Goal: Task Accomplishment & Management: Manage account settings

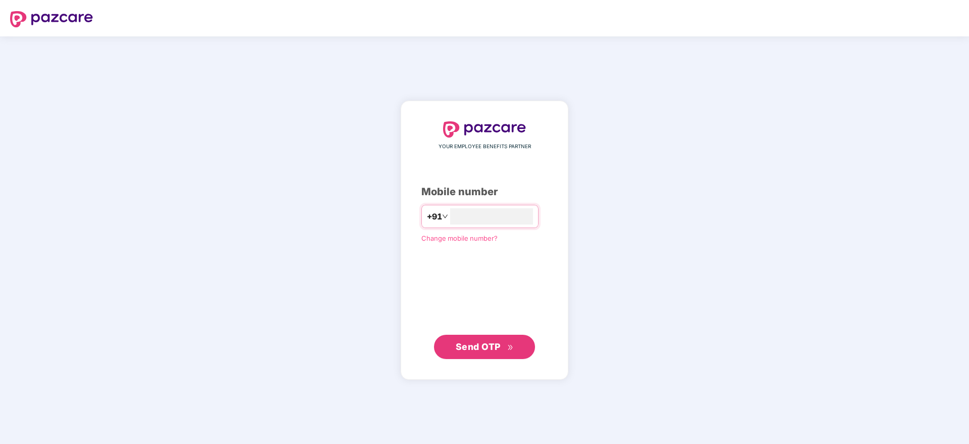
type input "**********"
click at [489, 352] on span "Send OTP" at bounding box center [485, 346] width 58 height 14
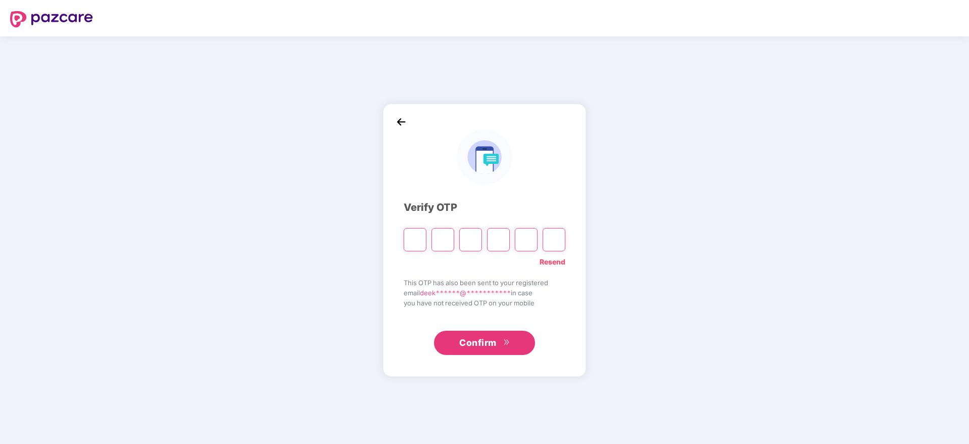
paste input "*"
type input "*"
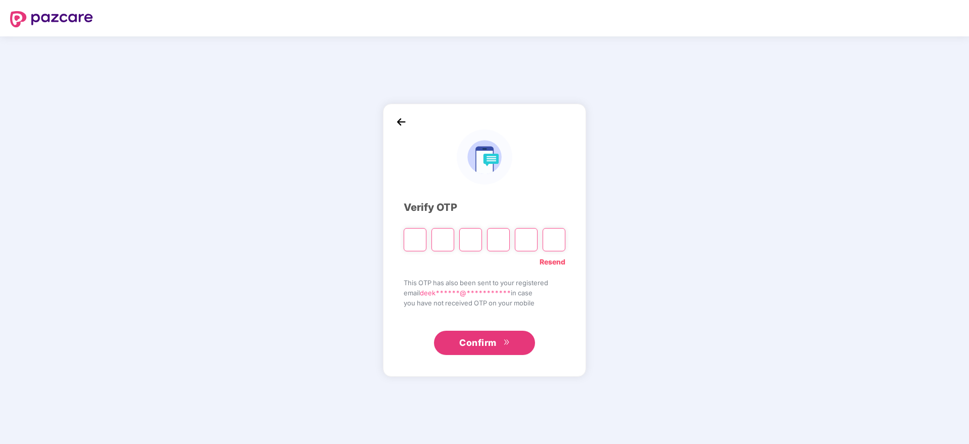
type input "*"
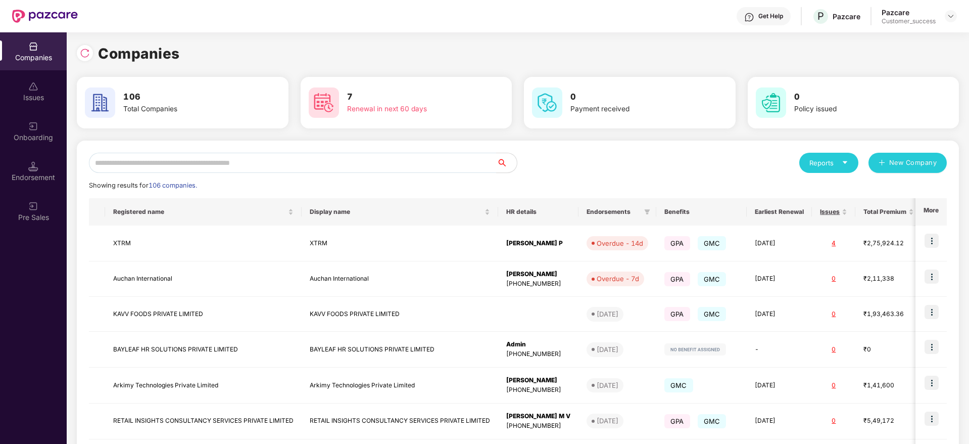
click at [841, 158] on div "Reports" at bounding box center [829, 163] width 39 height 10
click at [823, 191] on div "Companies" at bounding box center [824, 189] width 37 height 11
click at [286, 153] on input "text" at bounding box center [293, 163] width 408 height 20
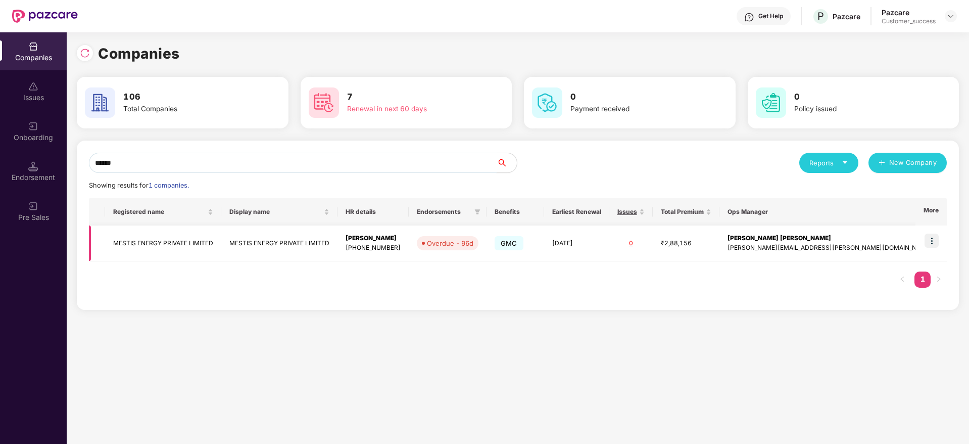
type input "******"
click at [932, 239] on img at bounding box center [932, 240] width 14 height 14
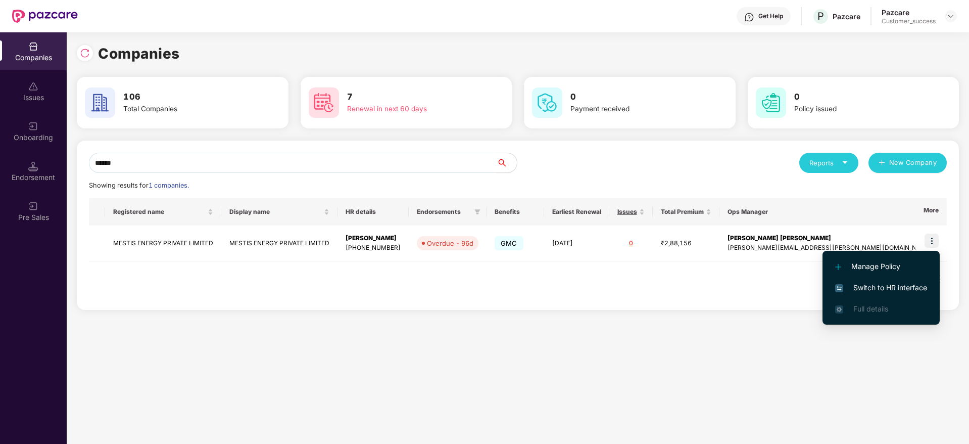
click at [885, 290] on span "Switch to HR interface" at bounding box center [881, 287] width 92 height 11
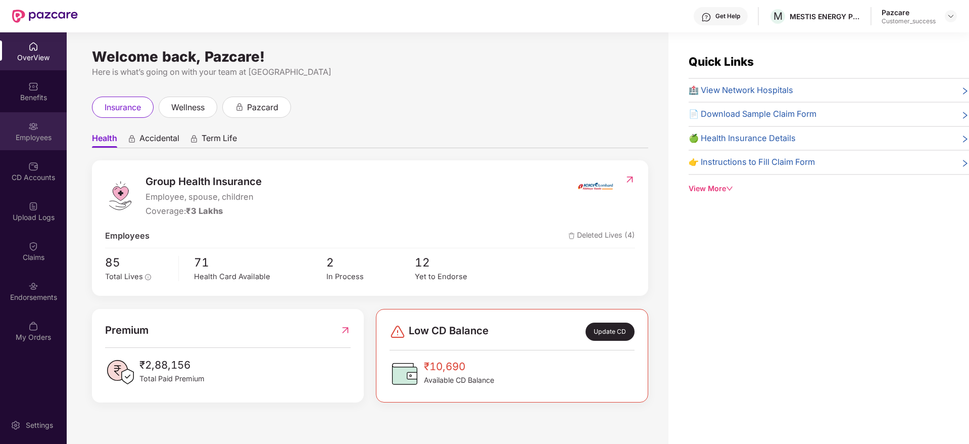
click at [44, 144] on div "Employees" at bounding box center [33, 131] width 67 height 38
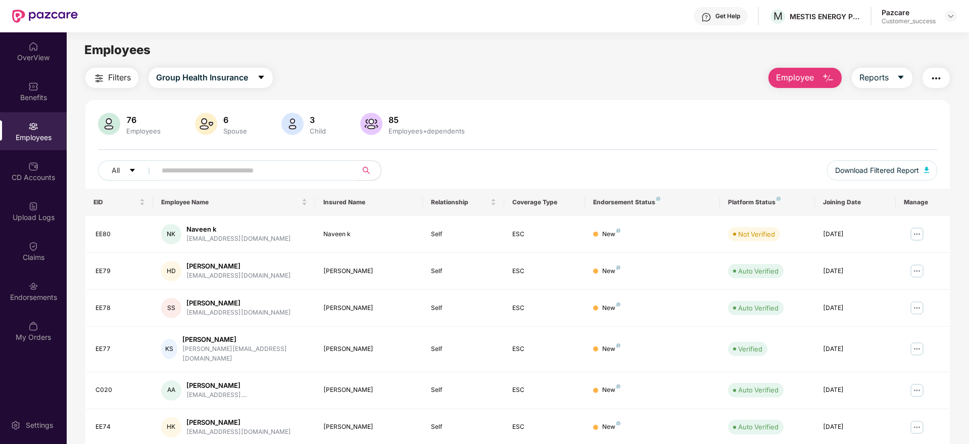
click at [126, 68] on button "Filters" at bounding box center [111, 78] width 53 height 20
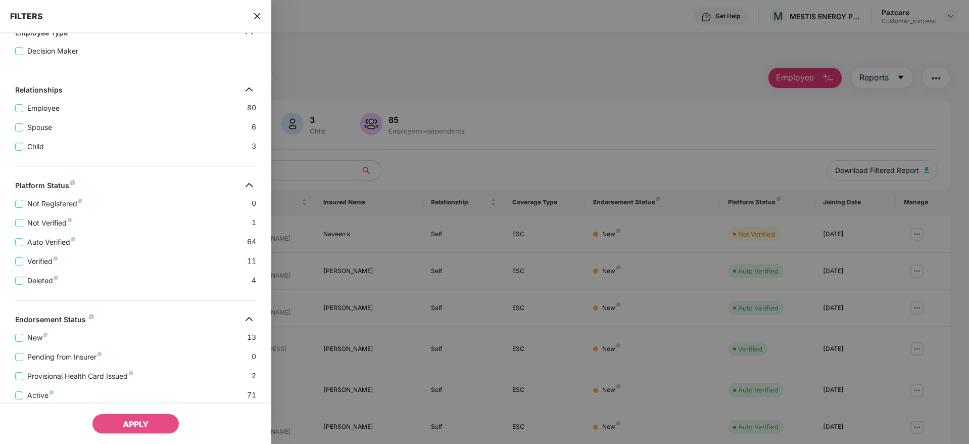
scroll to position [196, 0]
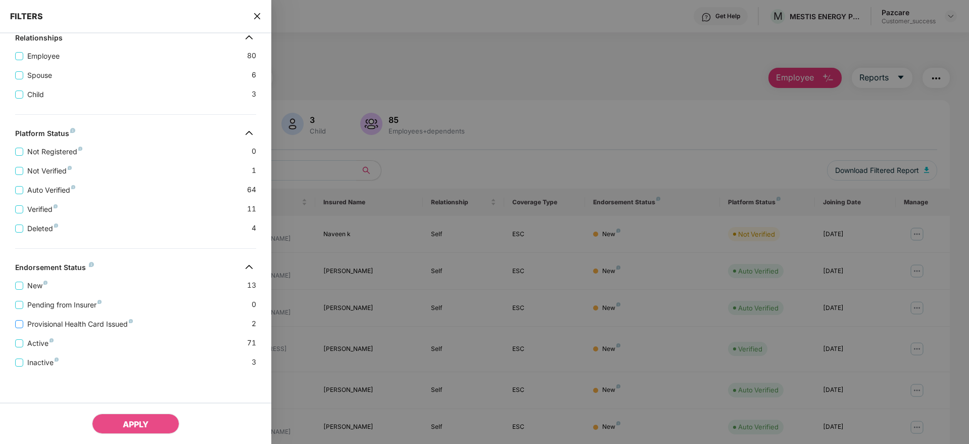
click at [119, 328] on span "Provisional Health Card Issued" at bounding box center [80, 323] width 114 height 11
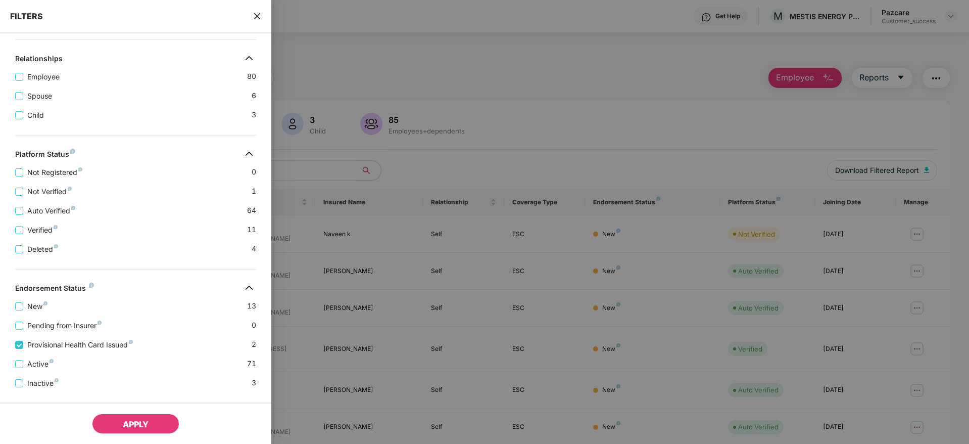
click at [111, 419] on button "APPLY" at bounding box center [135, 423] width 87 height 20
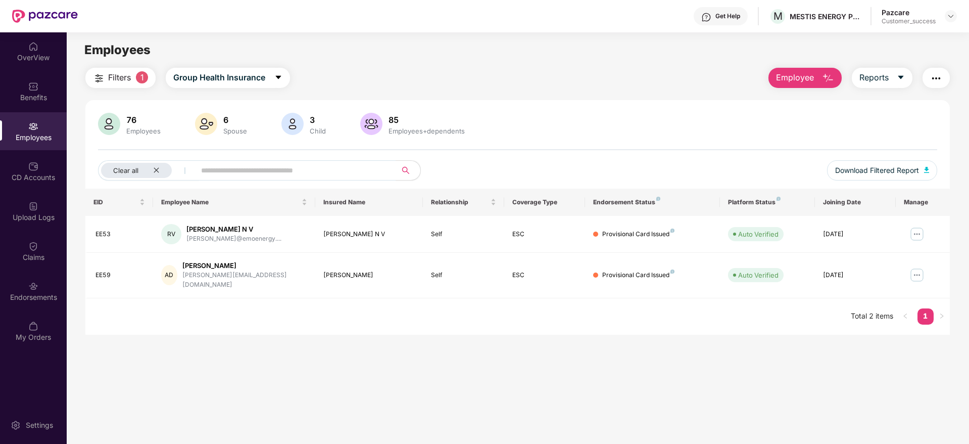
click at [933, 74] on img "button" at bounding box center [936, 78] width 12 height 12
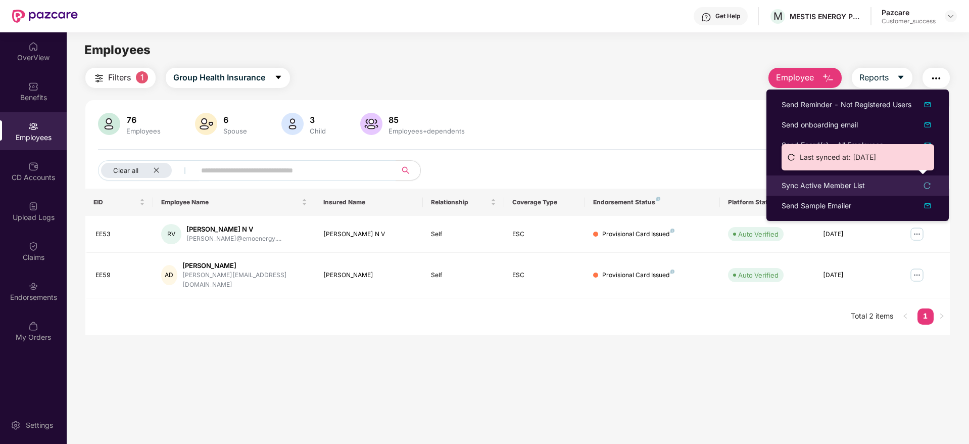
click at [831, 183] on div "Sync Active Member List" at bounding box center [823, 185] width 83 height 11
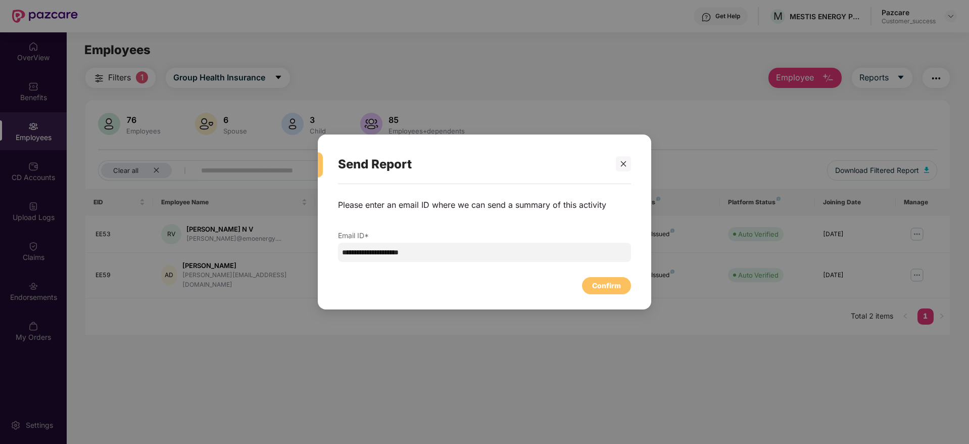
click at [621, 276] on div "Confirm" at bounding box center [484, 283] width 293 height 22
click at [615, 289] on div "Confirm" at bounding box center [606, 285] width 29 height 11
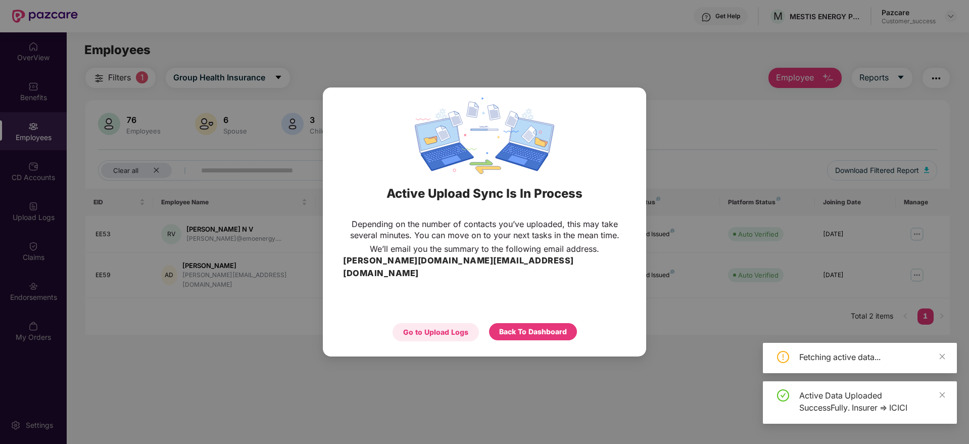
click at [446, 326] on div "Go to Upload Logs" at bounding box center [435, 331] width 65 height 11
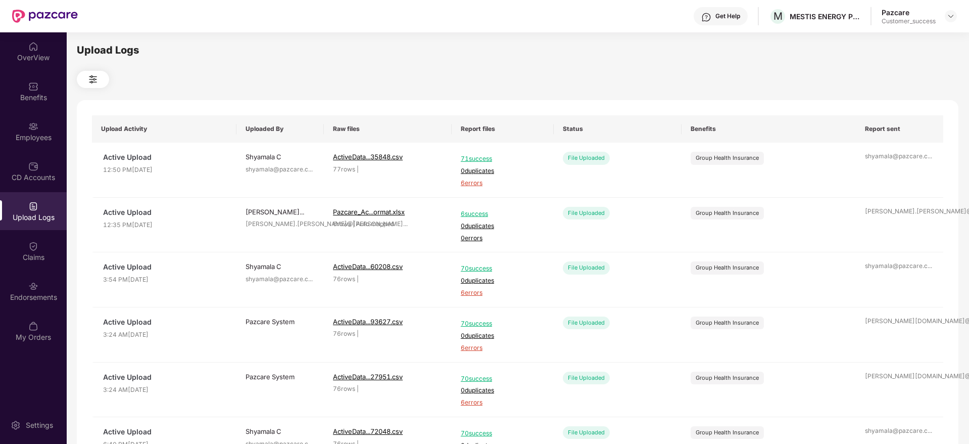
click at [21, 218] on div "Upload Logs" at bounding box center [33, 217] width 67 height 10
click at [62, 137] on div "Employees" at bounding box center [33, 137] width 67 height 10
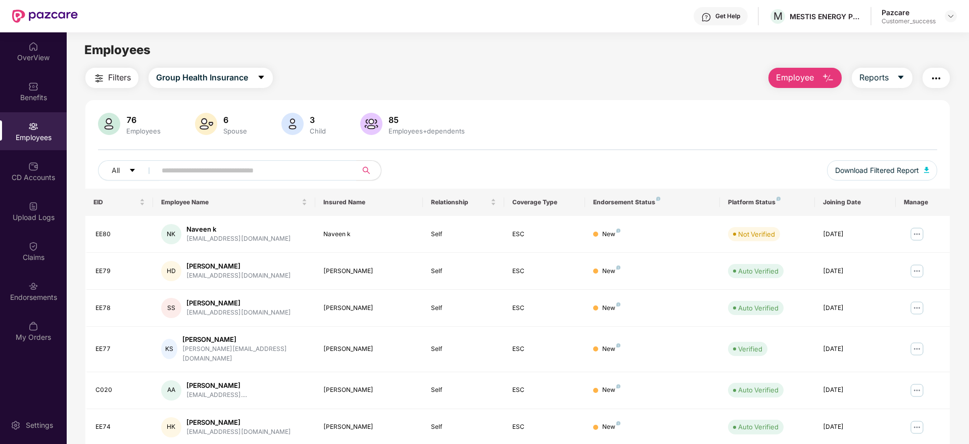
click at [126, 74] on span "Filters" at bounding box center [119, 77] width 23 height 13
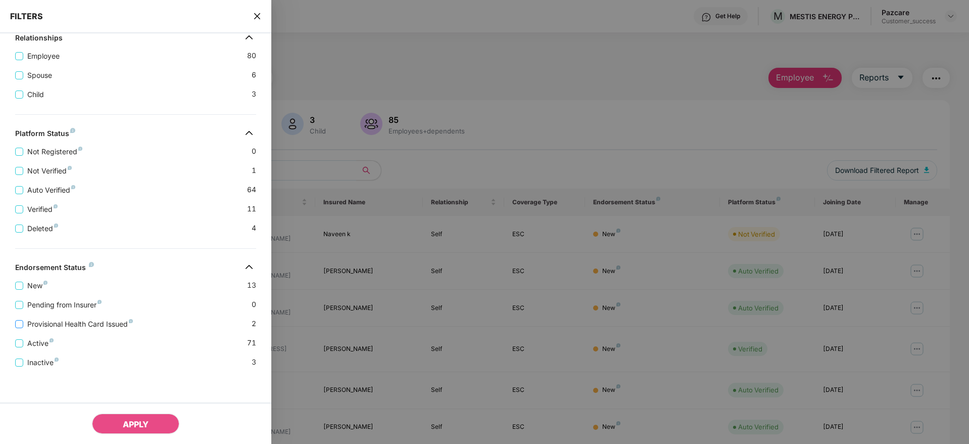
click at [113, 325] on span "Provisional Health Card Issued" at bounding box center [80, 323] width 114 height 11
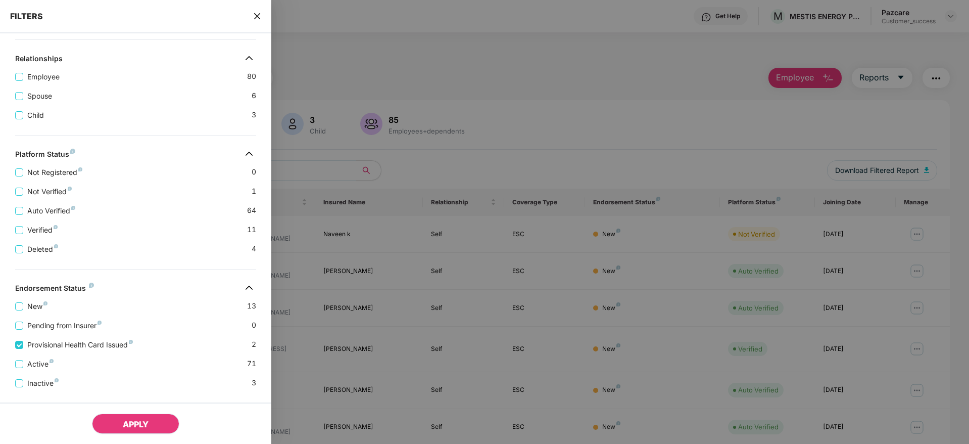
click at [115, 415] on button "APPLY" at bounding box center [135, 423] width 87 height 20
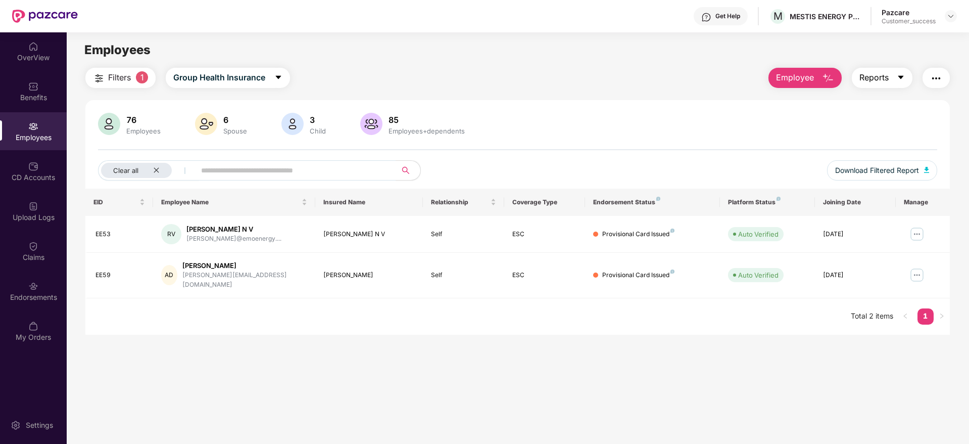
click at [857, 75] on button "Reports" at bounding box center [882, 78] width 61 height 20
click at [755, 128] on div "76 Employees 6 Spouse 3 Child [DEMOGRAPHIC_DATA] Employees+dependents" at bounding box center [517, 125] width 839 height 24
click at [927, 83] on button "button" at bounding box center [936, 78] width 27 height 20
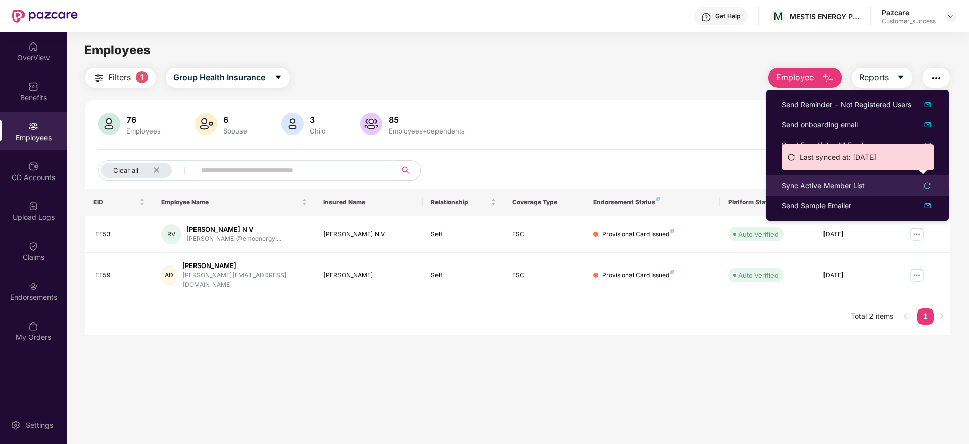
click at [929, 182] on icon "reload" at bounding box center [927, 185] width 7 height 7
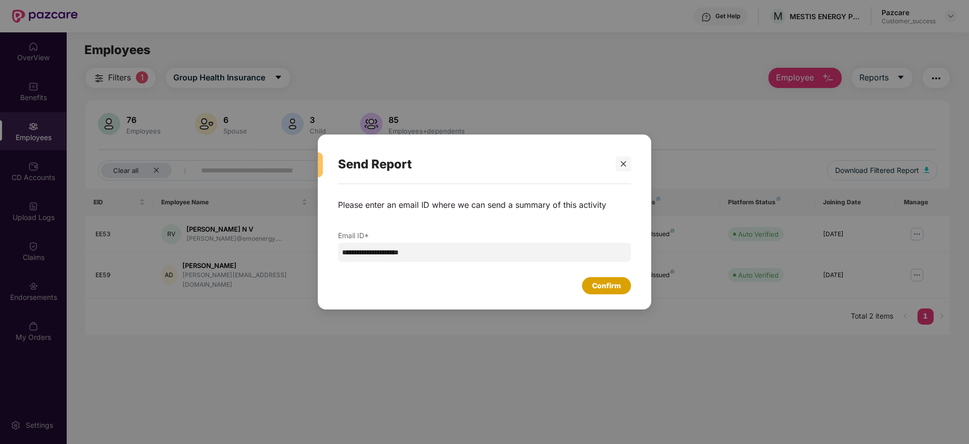
click at [609, 289] on div "Confirm" at bounding box center [606, 285] width 29 height 11
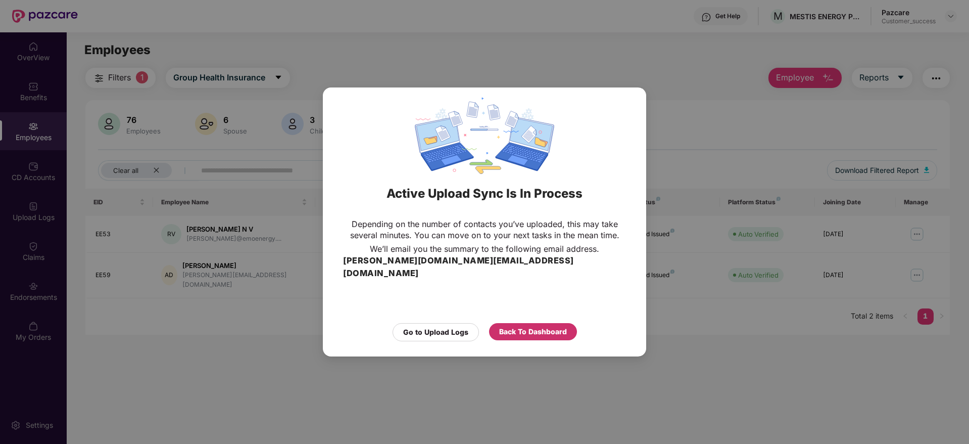
click at [507, 326] on div "Back To Dashboard" at bounding box center [533, 331] width 68 height 11
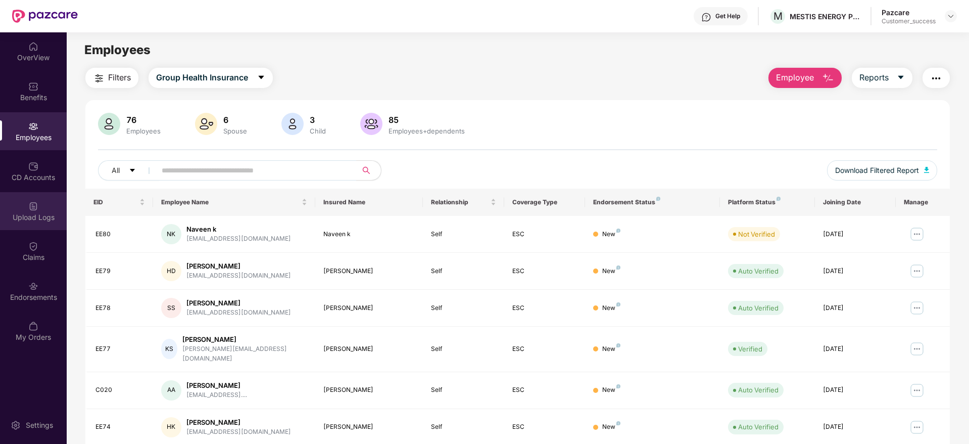
click at [46, 199] on div "Upload Logs" at bounding box center [33, 211] width 67 height 38
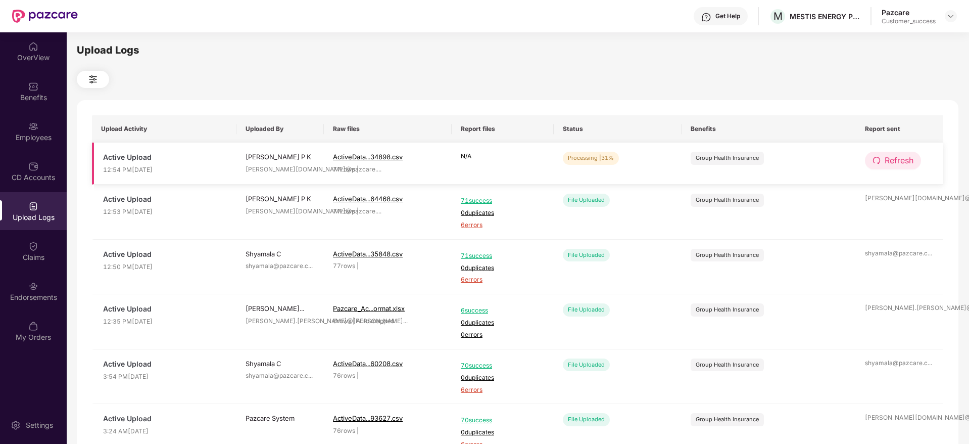
click at [874, 162] on icon "redo" at bounding box center [876, 160] width 7 height 7
click at [874, 162] on icon "redo" at bounding box center [877, 160] width 7 height 7
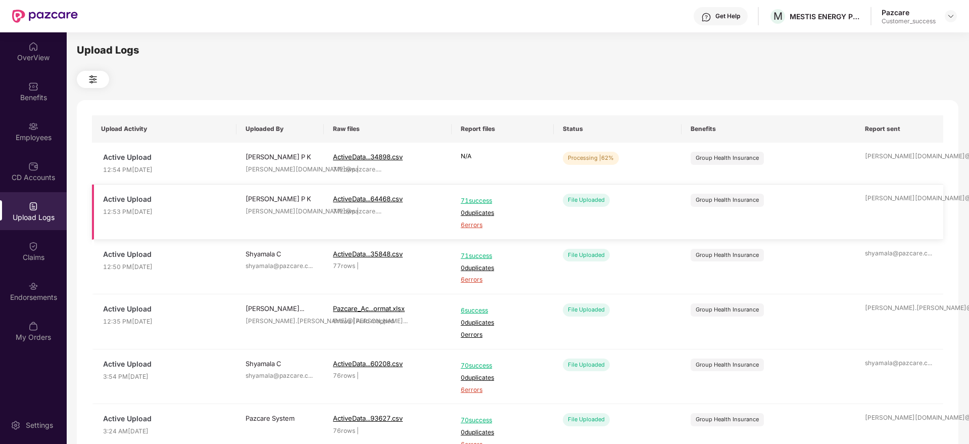
click at [470, 225] on span "6 errors" at bounding box center [503, 225] width 84 height 10
click at [882, 161] on button "Refresh" at bounding box center [893, 161] width 56 height 18
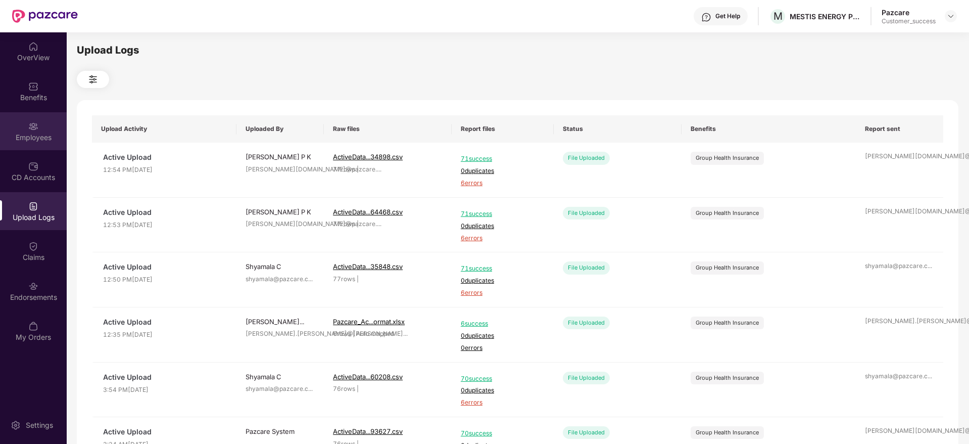
click at [23, 140] on div "Employees" at bounding box center [33, 137] width 67 height 10
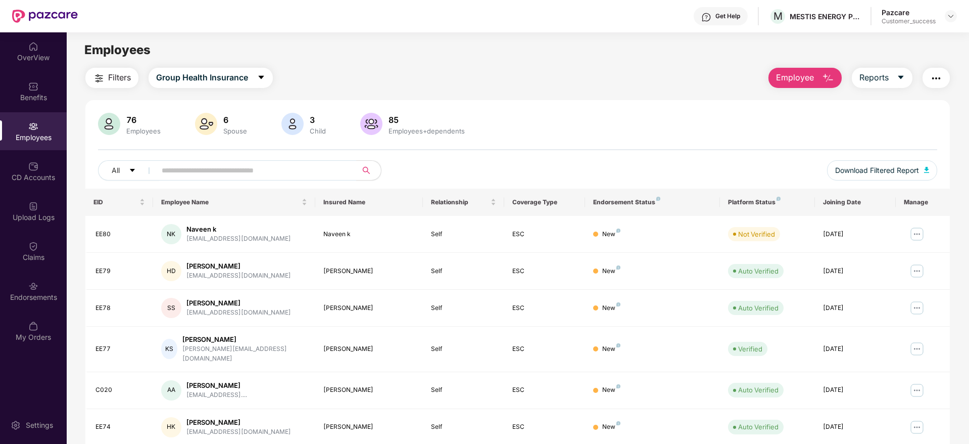
click at [103, 70] on button "Filters" at bounding box center [111, 78] width 53 height 20
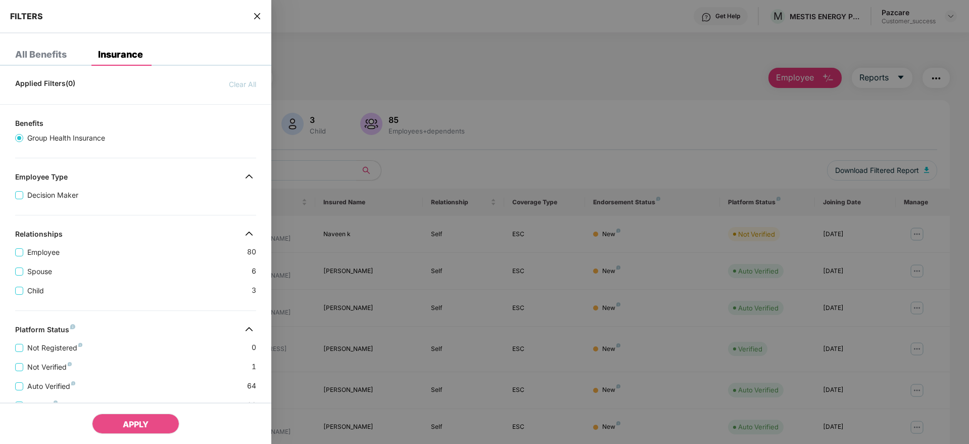
scroll to position [196, 0]
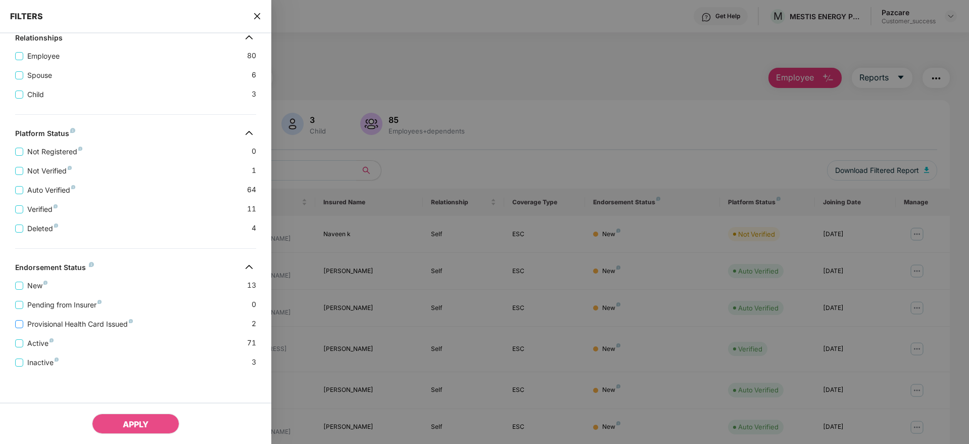
click at [123, 320] on span "Provisional Health Card Issued" at bounding box center [80, 323] width 114 height 11
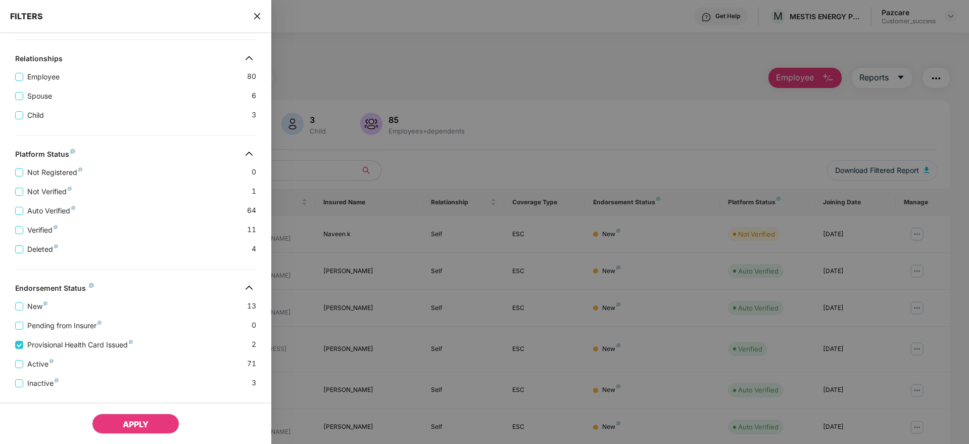
click at [130, 426] on span "APPLY" at bounding box center [136, 424] width 26 height 10
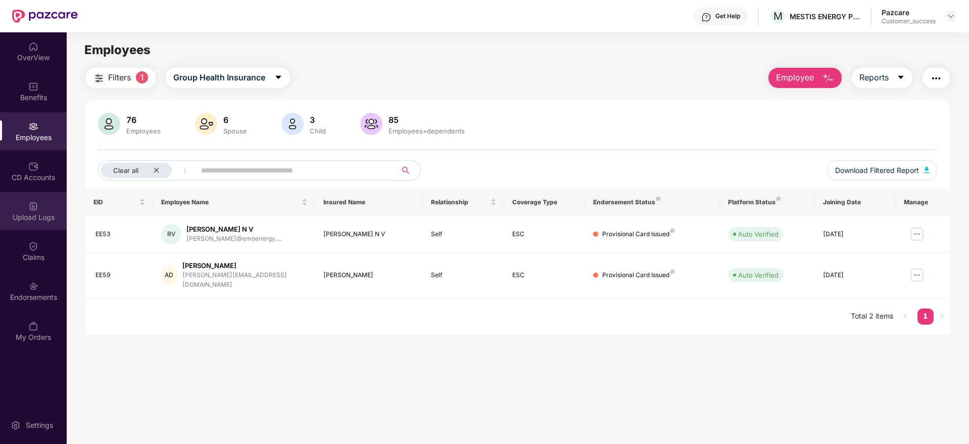
click at [22, 210] on div "Upload Logs" at bounding box center [33, 211] width 67 height 38
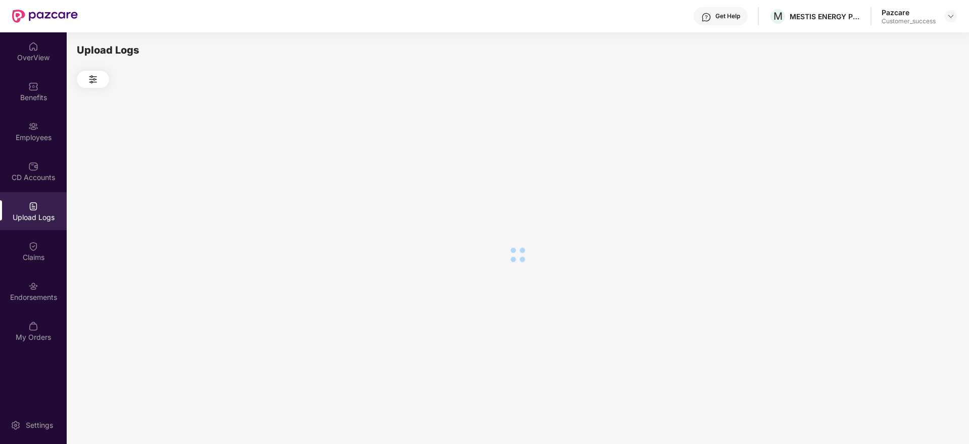
click at [22, 210] on div "Upload Logs" at bounding box center [33, 211] width 67 height 38
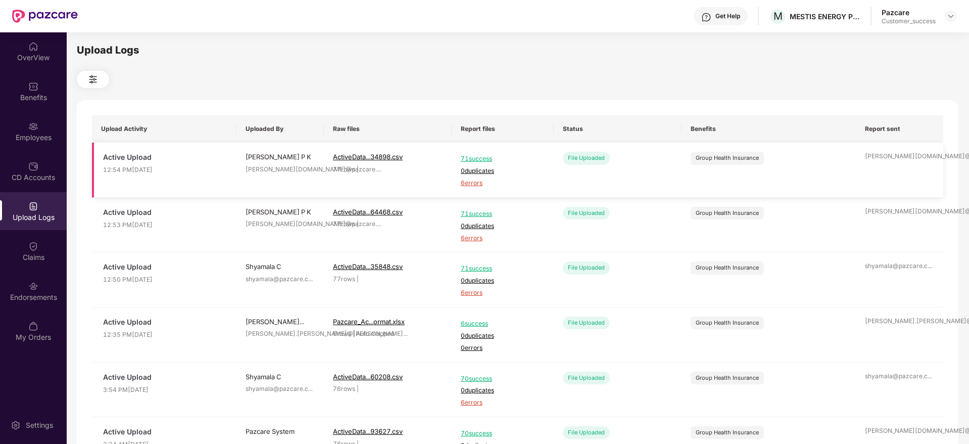
click at [469, 181] on span "6 errors" at bounding box center [503, 183] width 84 height 10
click at [34, 130] on img at bounding box center [33, 126] width 10 height 10
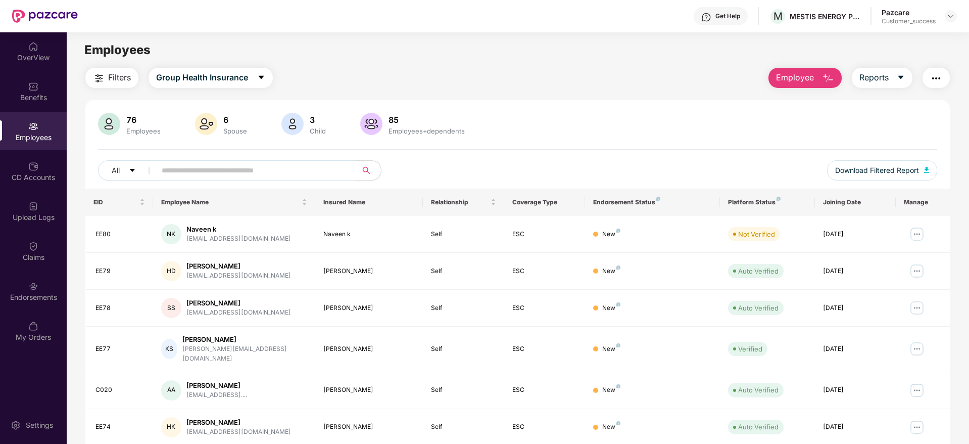
click at [949, 76] on button "button" at bounding box center [936, 78] width 27 height 20
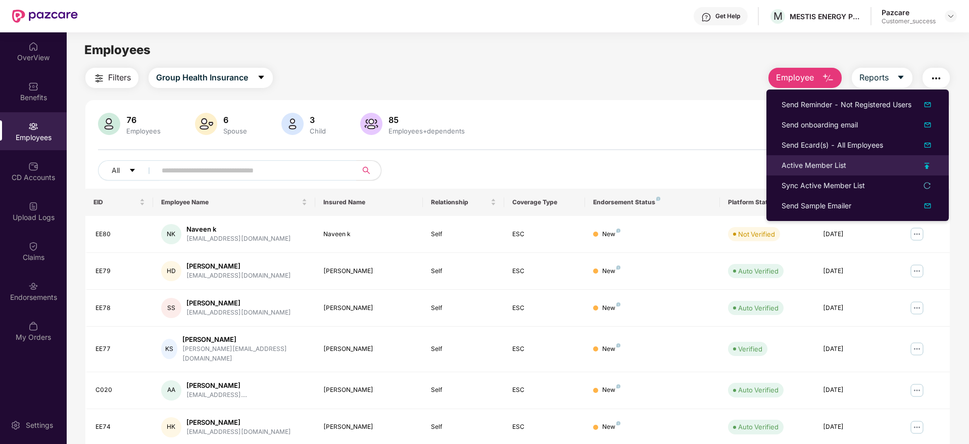
click at [822, 171] on li "Active Member List" at bounding box center [858, 165] width 182 height 20
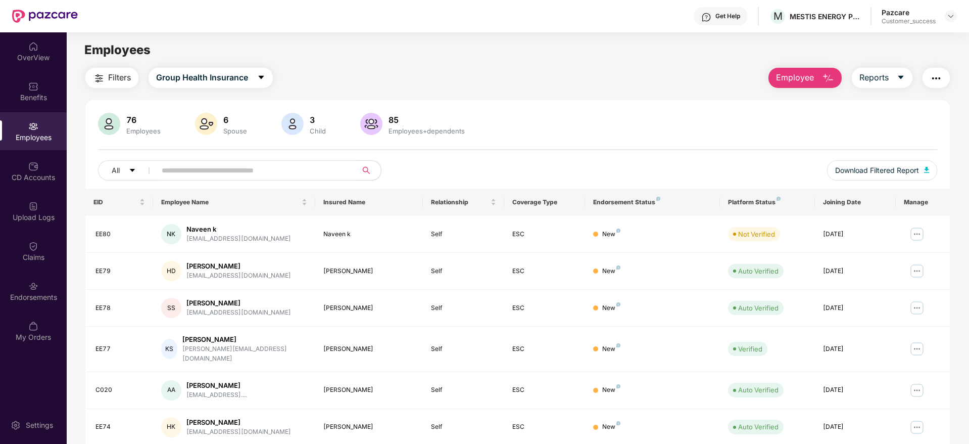
click at [946, 77] on button "button" at bounding box center [936, 78] width 27 height 20
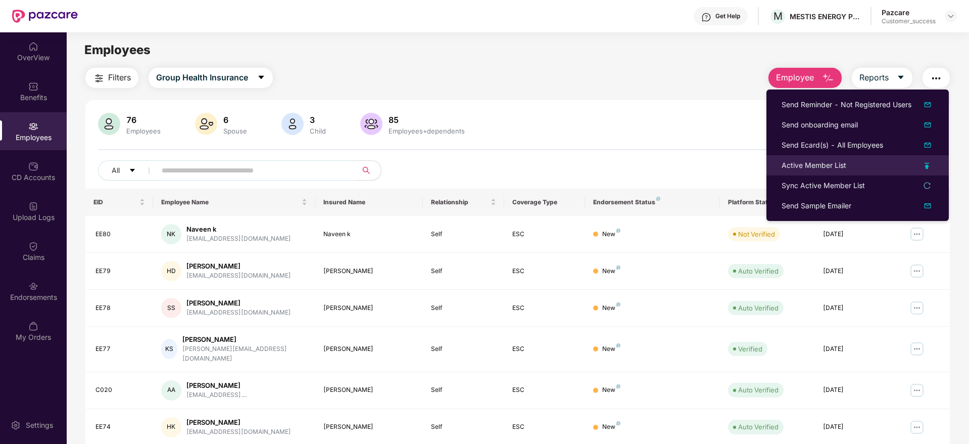
click at [815, 165] on div "Active Member List" at bounding box center [814, 165] width 65 height 11
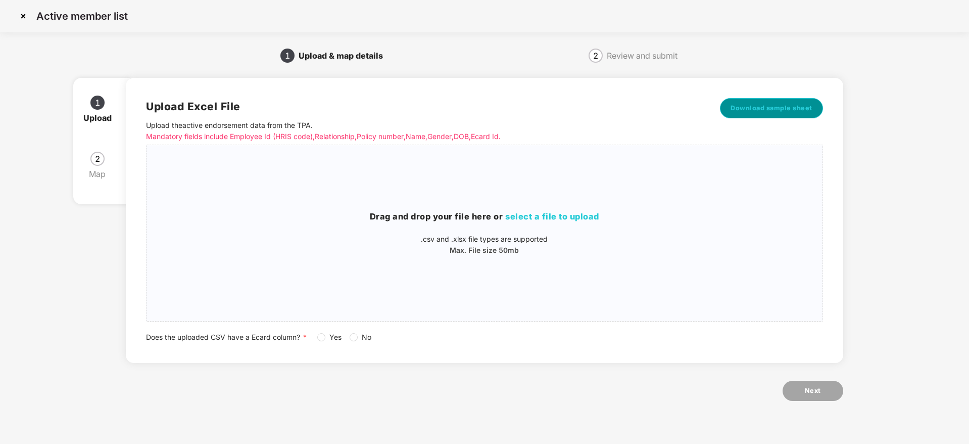
click at [769, 100] on button "Download sample sheet" at bounding box center [771, 108] width 103 height 20
click at [27, 9] on img at bounding box center [23, 16] width 16 height 16
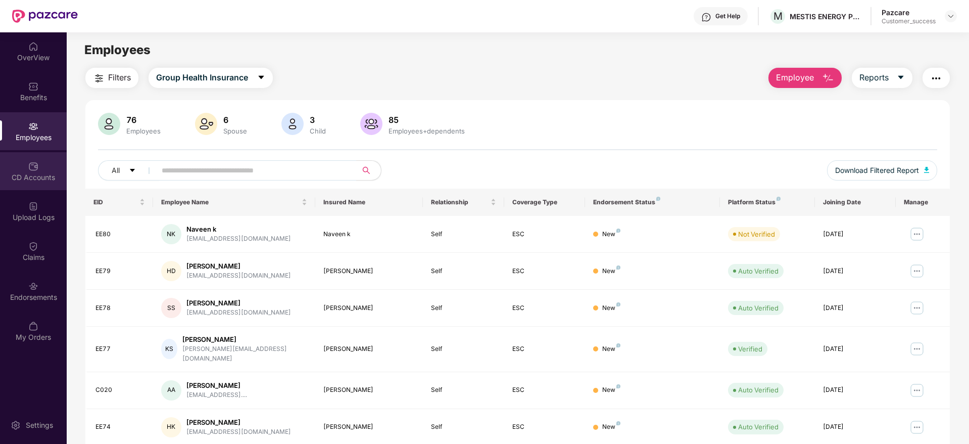
click at [29, 162] on img at bounding box center [33, 166] width 10 height 10
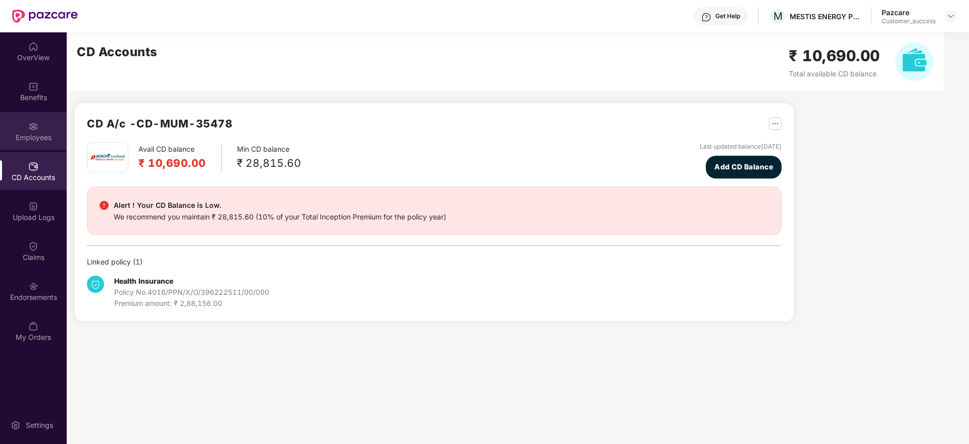
click at [30, 138] on div "Employees" at bounding box center [33, 137] width 67 height 10
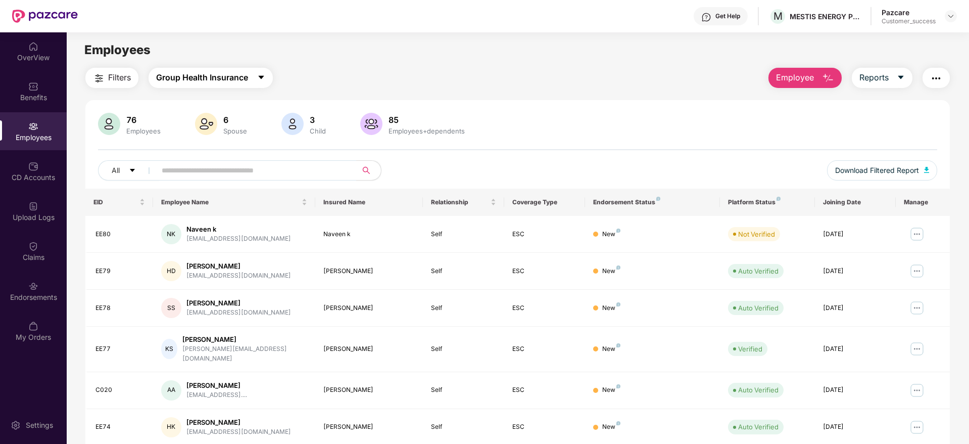
click at [194, 75] on span "Group Health Insurance" at bounding box center [202, 77] width 92 height 13
click at [110, 71] on span "Filters" at bounding box center [119, 77] width 23 height 13
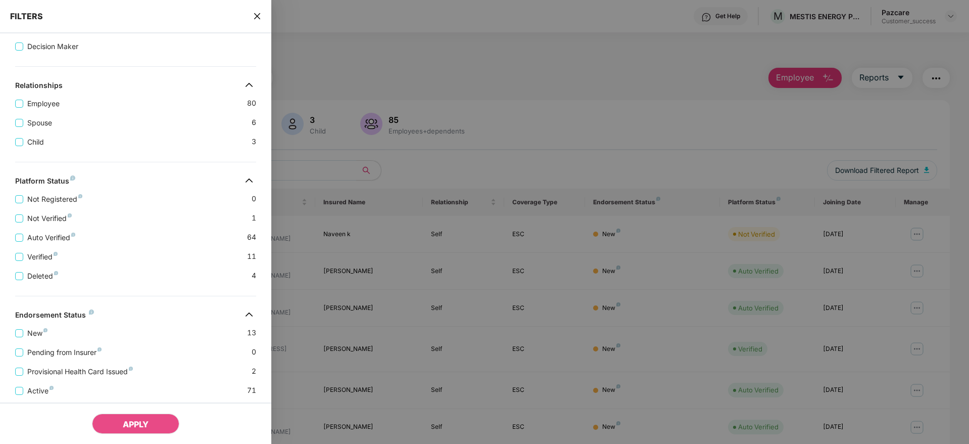
scroll to position [196, 0]
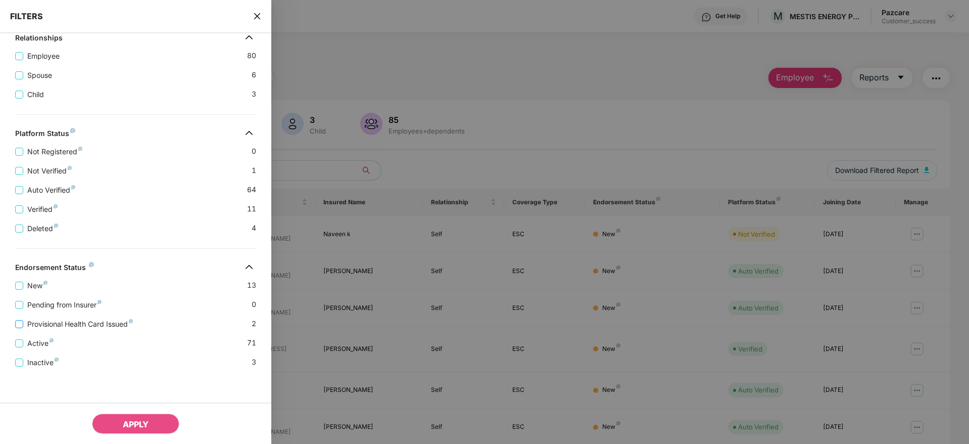
click at [84, 320] on span "Provisional Health Card Issued" at bounding box center [80, 323] width 114 height 11
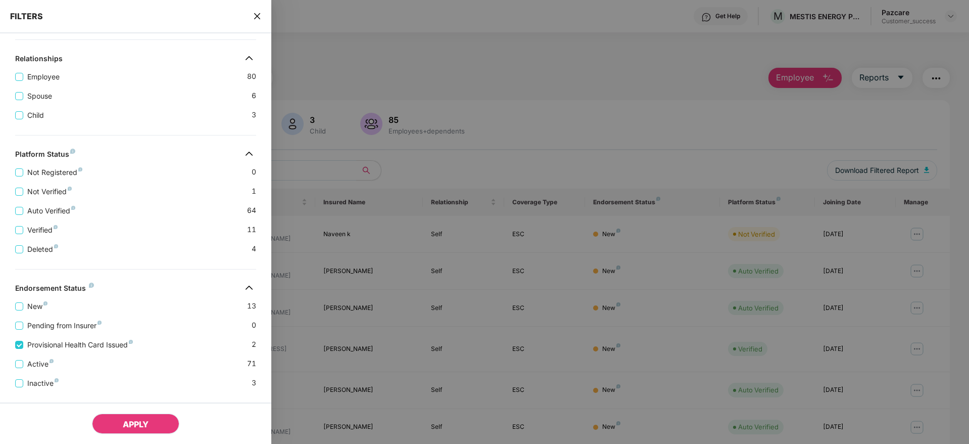
click at [133, 426] on span "APPLY" at bounding box center [136, 424] width 26 height 10
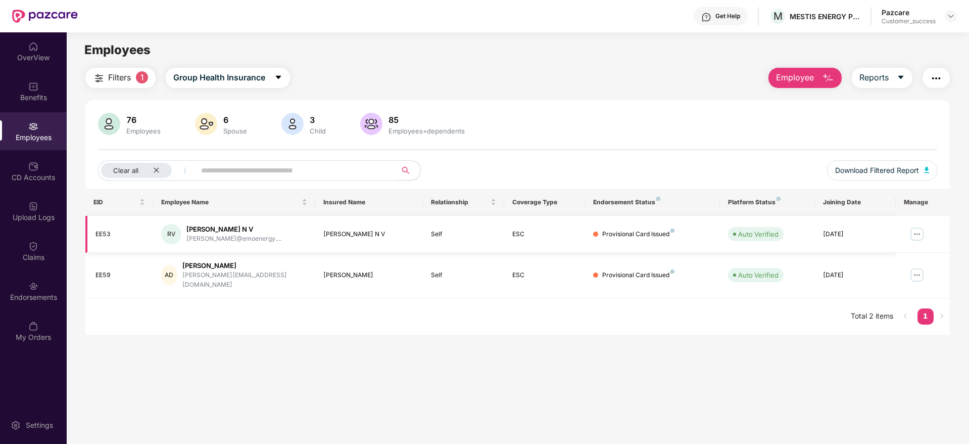
click at [916, 234] on img at bounding box center [917, 234] width 16 height 16
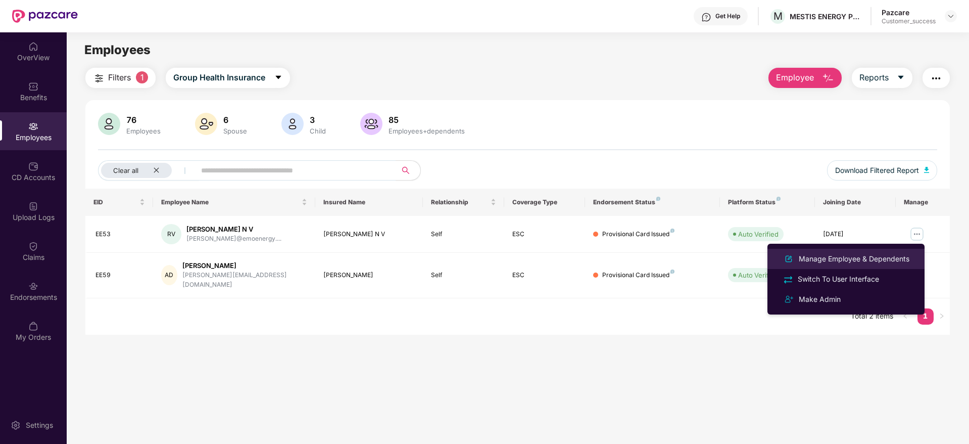
click at [877, 259] on div "Manage Employee & Dependents" at bounding box center [854, 258] width 115 height 11
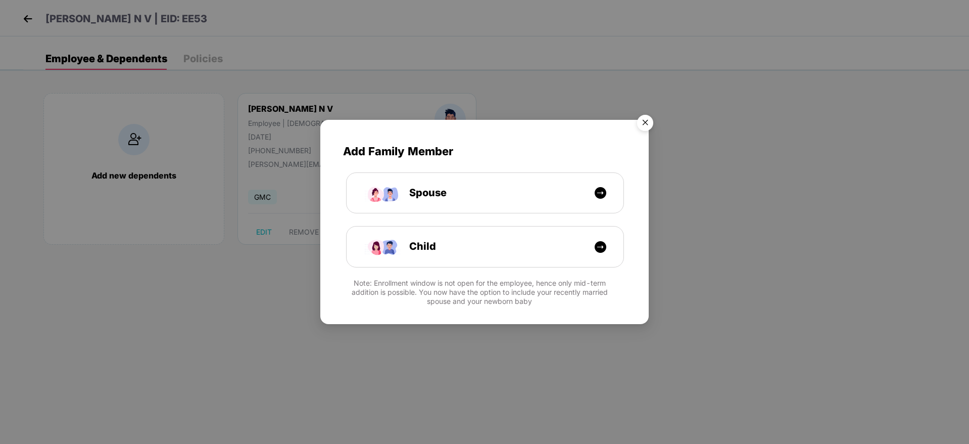
click at [652, 118] on img "Close" at bounding box center [645, 124] width 28 height 28
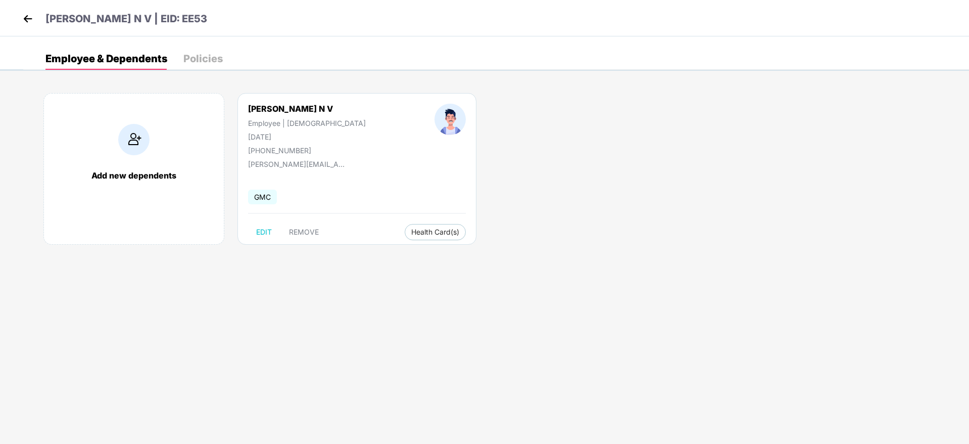
click at [30, 17] on img at bounding box center [27, 18] width 15 height 15
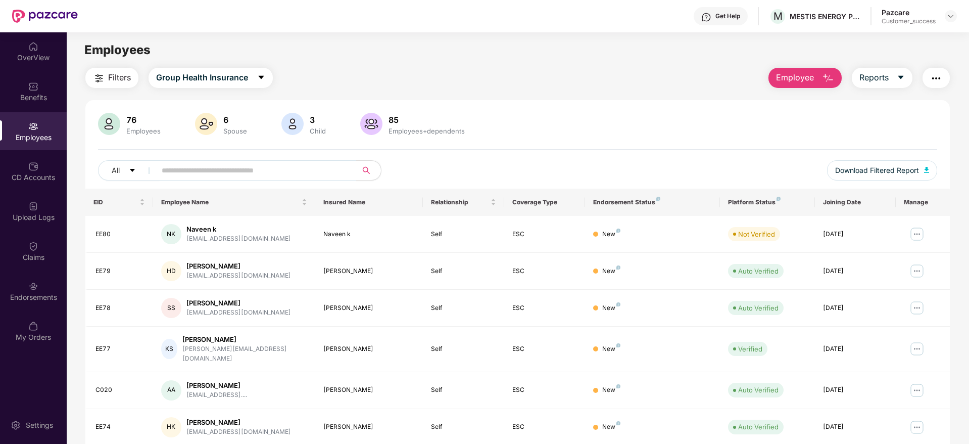
click at [107, 81] on button "Filters" at bounding box center [111, 78] width 53 height 20
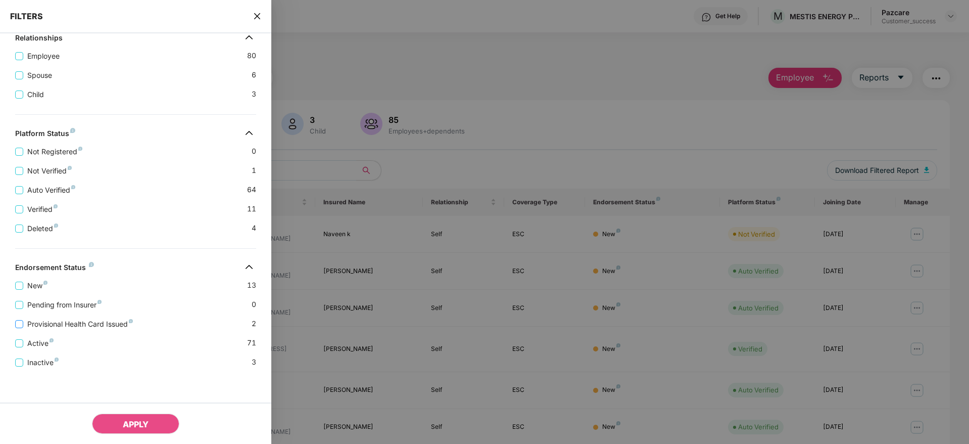
click at [57, 324] on span "Provisional Health Card Issued" at bounding box center [80, 323] width 114 height 11
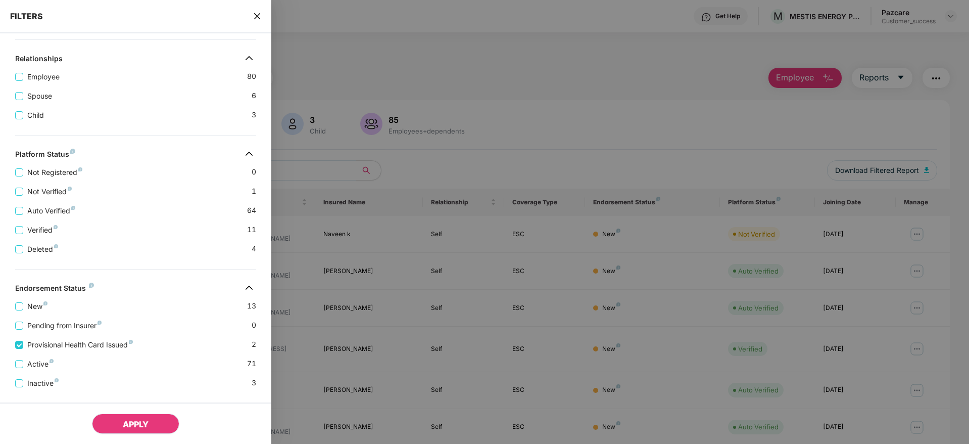
click at [131, 418] on button "APPLY" at bounding box center [135, 423] width 87 height 20
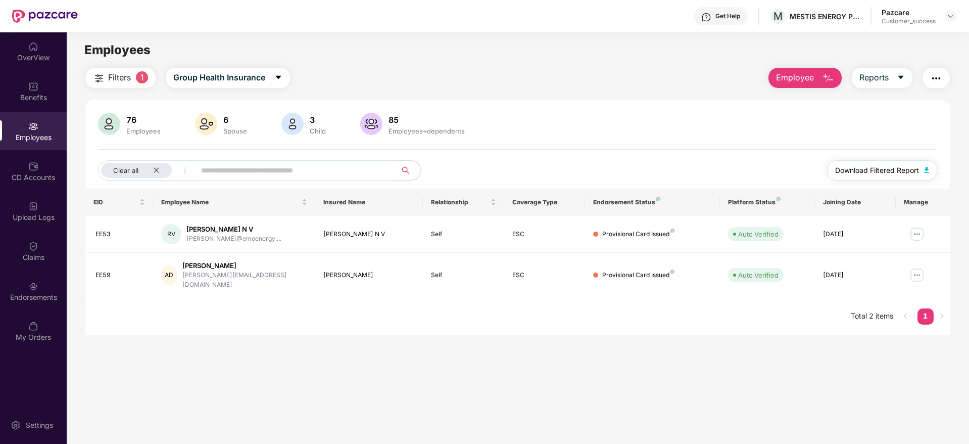
click at [878, 169] on span "Download Filtered Report" at bounding box center [877, 170] width 84 height 11
click at [885, 76] on span "Reports" at bounding box center [874, 77] width 29 height 13
click at [932, 80] on img "button" at bounding box center [936, 78] width 12 height 12
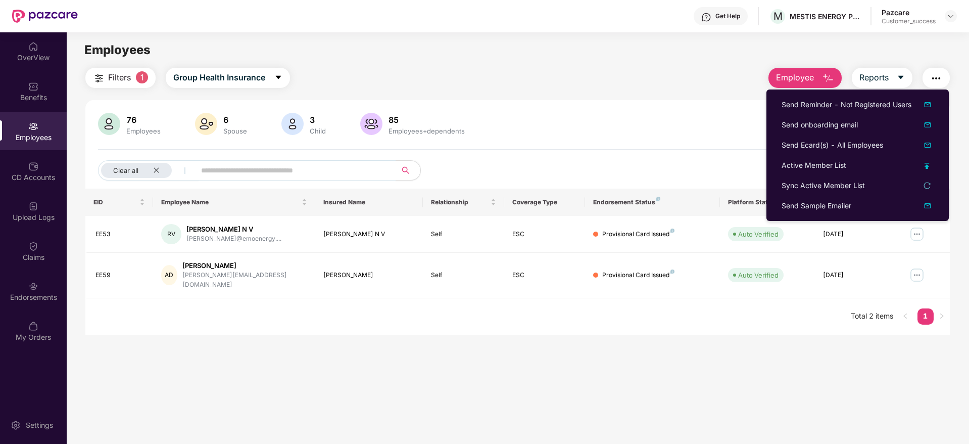
click at [932, 80] on img "button" at bounding box center [936, 78] width 12 height 12
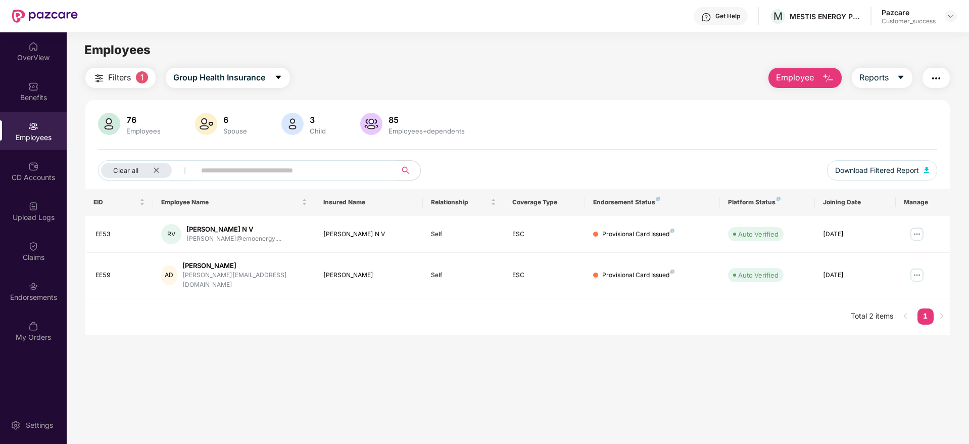
click at [932, 80] on img "button" at bounding box center [936, 78] width 12 height 12
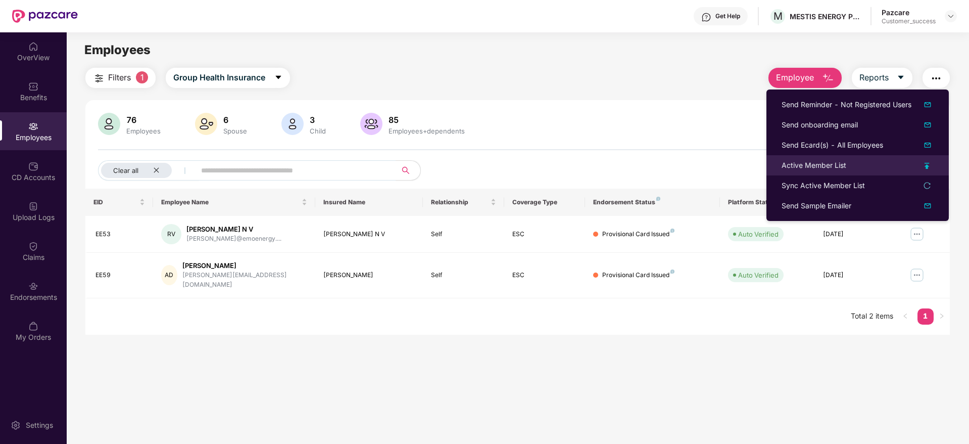
click at [798, 171] on li "Active Member List" at bounding box center [858, 165] width 182 height 20
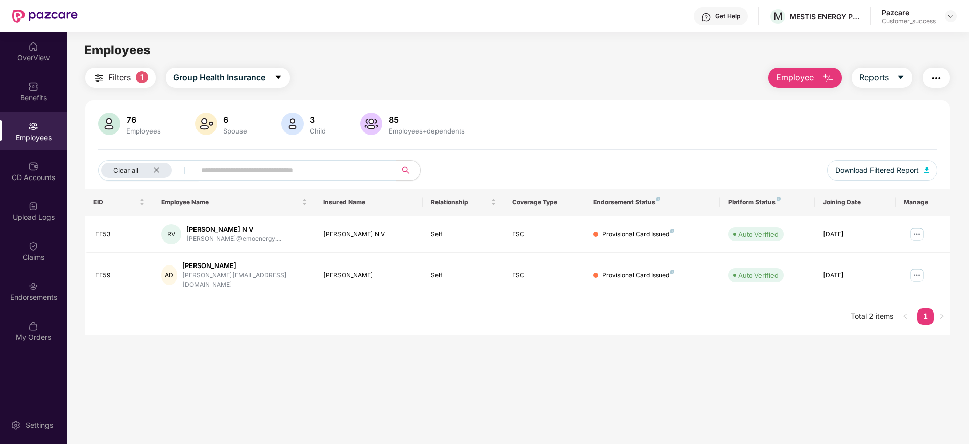
click at [930, 80] on img "button" at bounding box center [936, 78] width 12 height 12
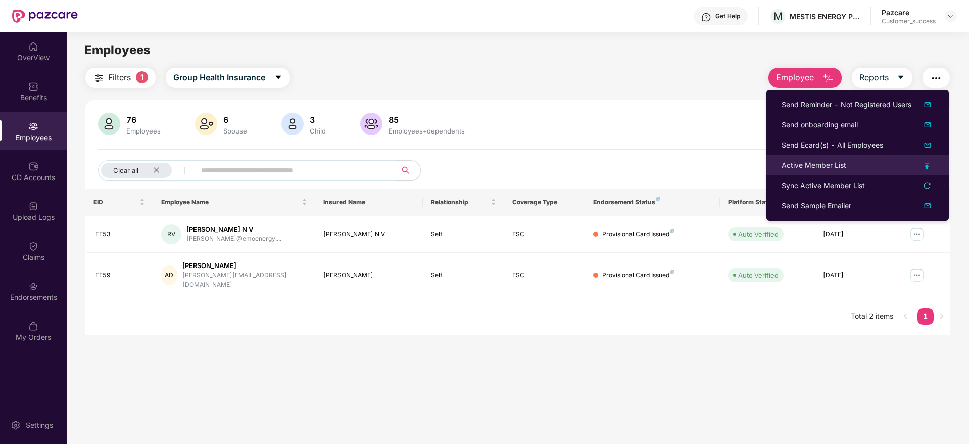
click at [925, 167] on div "Active Member List" at bounding box center [858, 165] width 152 height 11
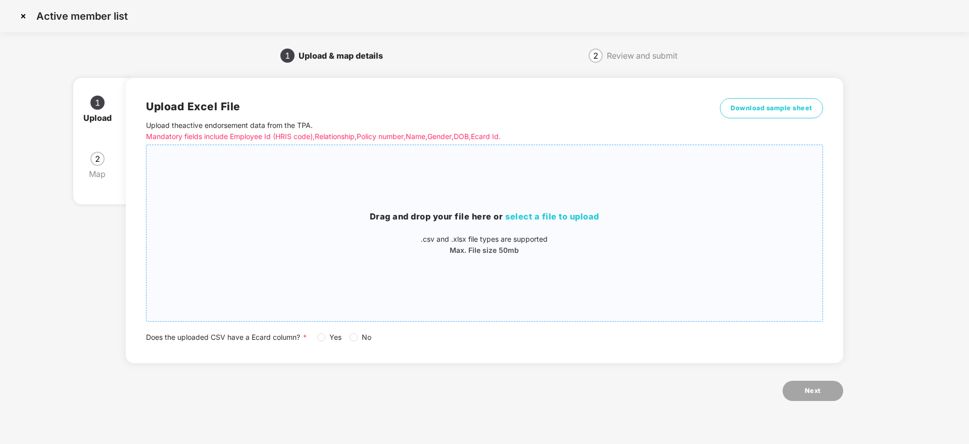
click at [577, 212] on span "select a file to upload" at bounding box center [552, 216] width 94 height 10
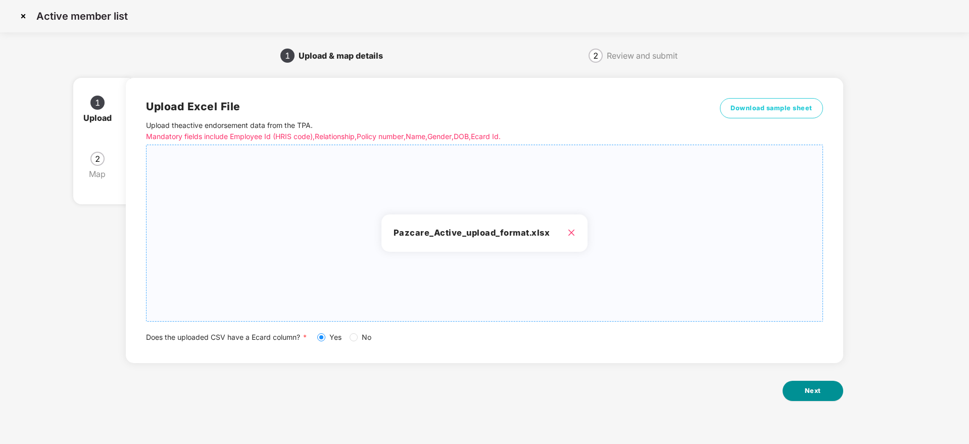
click at [808, 389] on span "Next" at bounding box center [813, 391] width 16 height 10
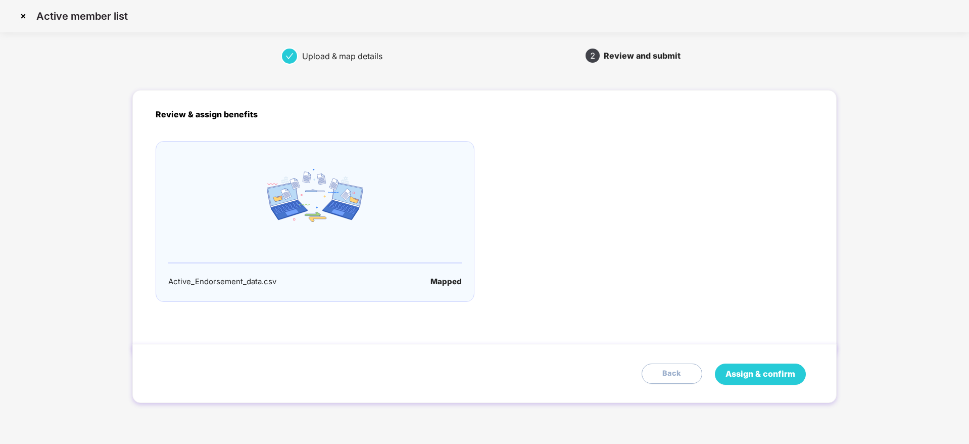
click at [775, 378] on span "Assign & confirm" at bounding box center [761, 373] width 70 height 13
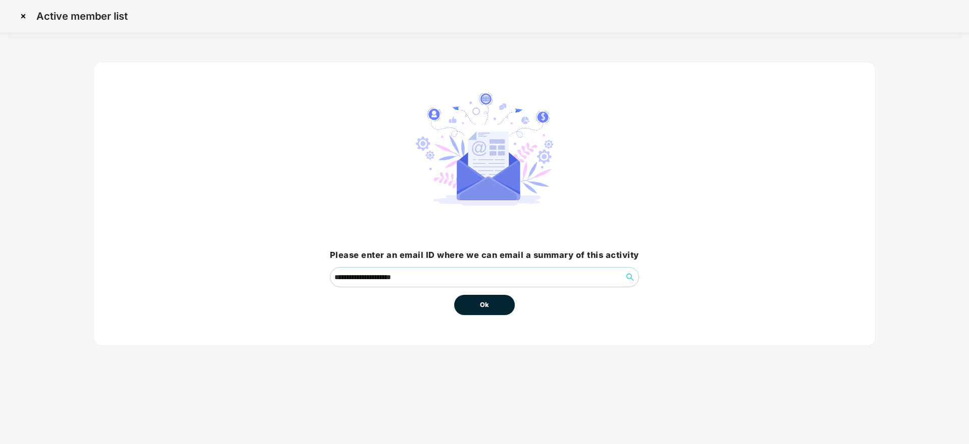
click at [502, 318] on div "**********" at bounding box center [484, 204] width 782 height 284
click at [499, 306] on button "Ok" at bounding box center [484, 305] width 61 height 20
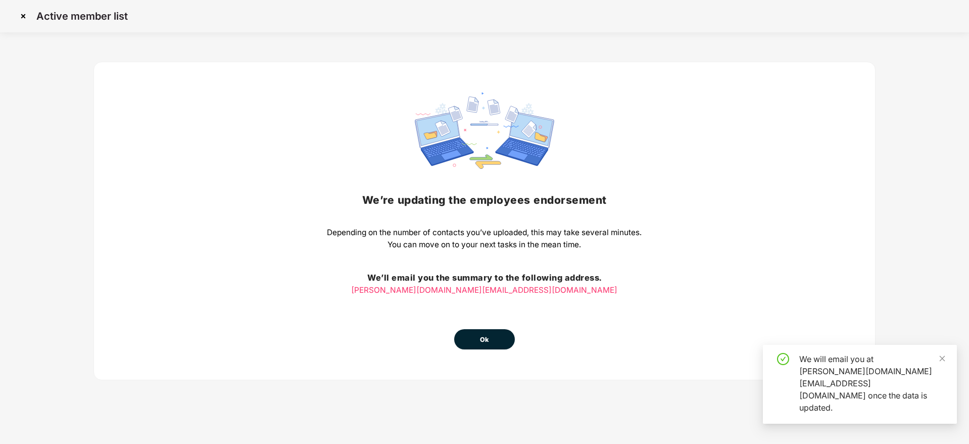
click at [493, 338] on button "Ok" at bounding box center [484, 339] width 61 height 20
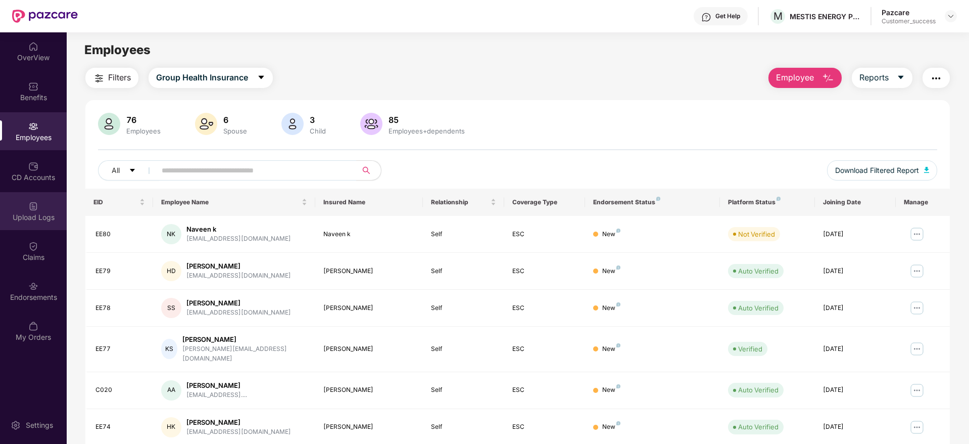
click at [42, 220] on div "Upload Logs" at bounding box center [33, 217] width 67 height 10
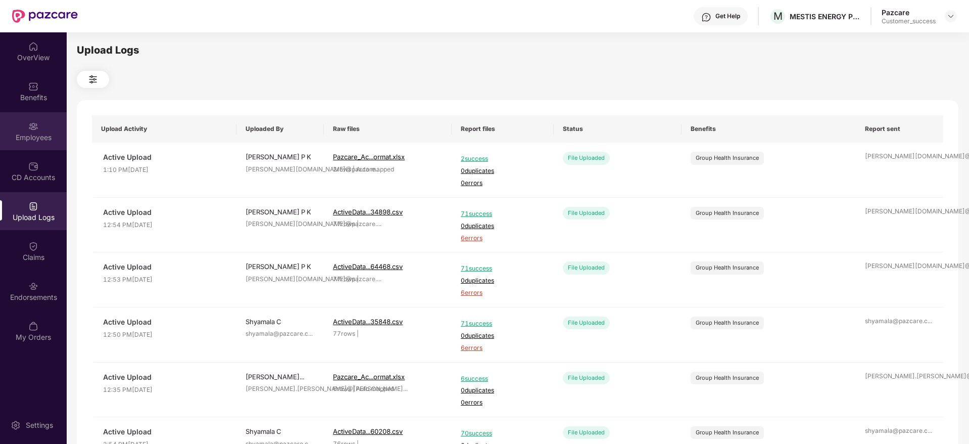
click at [40, 145] on div "Employees" at bounding box center [33, 131] width 67 height 38
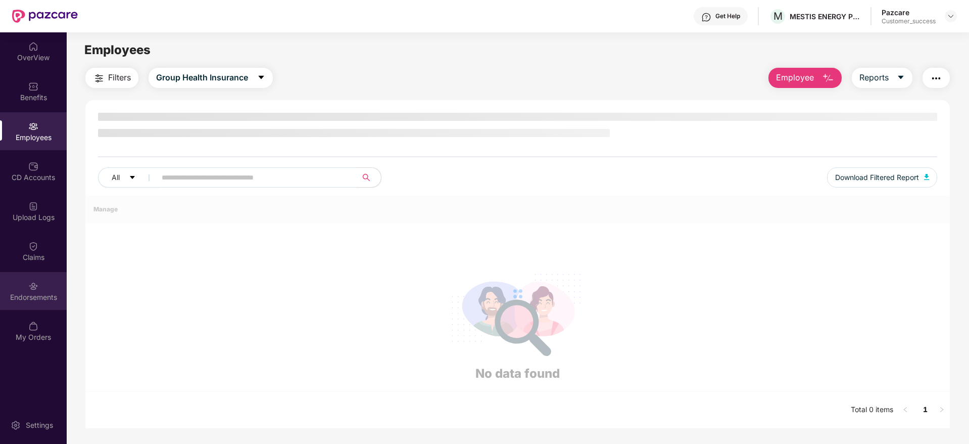
click at [53, 296] on div "Endorsements" at bounding box center [33, 297] width 67 height 10
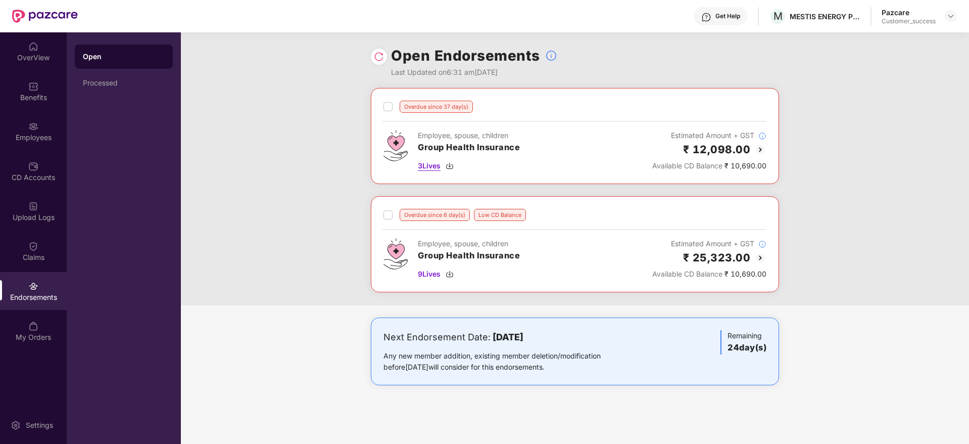
click at [450, 166] on img at bounding box center [450, 166] width 8 height 8
click at [452, 271] on img at bounding box center [450, 274] width 8 height 8
click at [40, 90] on div "Benefits" at bounding box center [33, 91] width 67 height 38
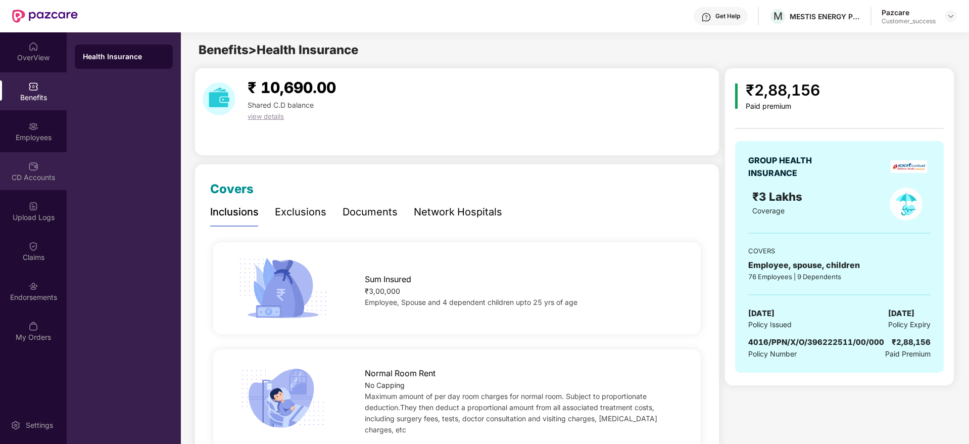
click at [23, 164] on div "CD Accounts" at bounding box center [33, 171] width 67 height 38
